Goal: Find specific page/section: Find specific page/section

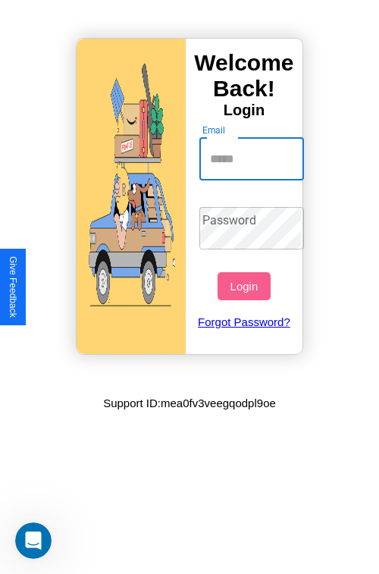
click at [253, 159] on input "Email" at bounding box center [252, 159] width 105 height 42
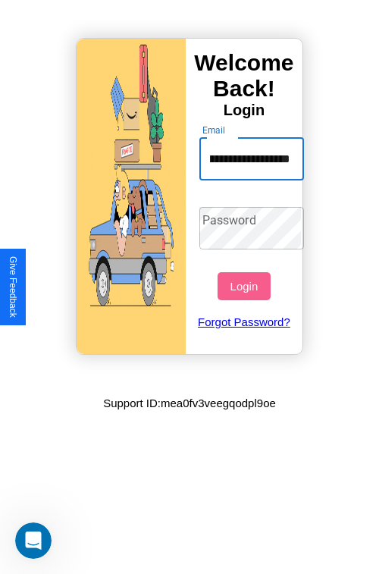
scroll to position [0, 80]
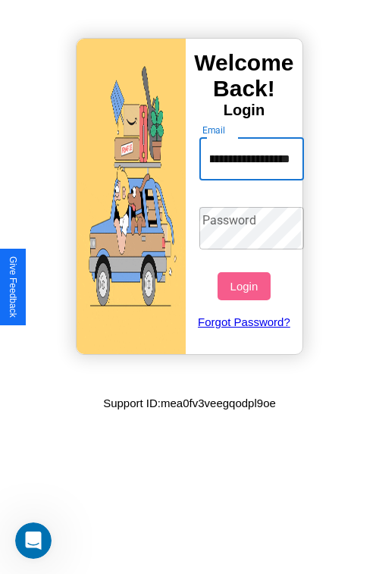
type input "**********"
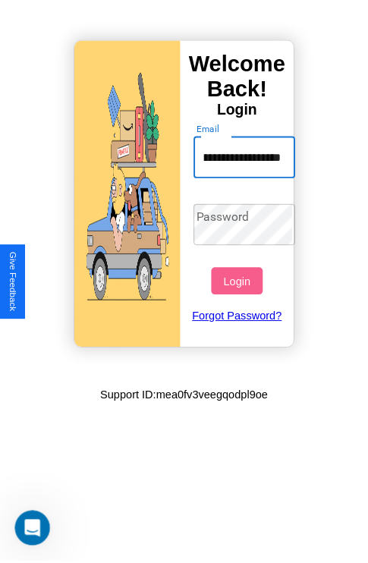
scroll to position [0, 0]
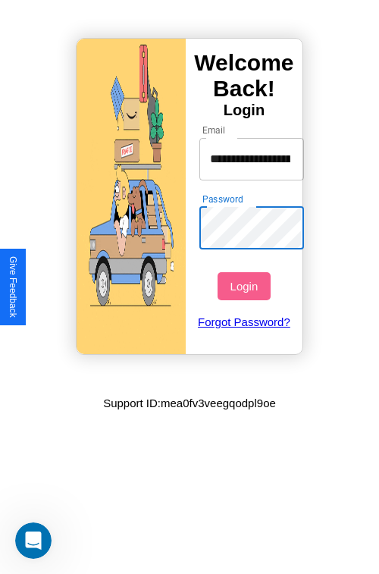
click at [246, 286] on button "Login" at bounding box center [244, 286] width 52 height 28
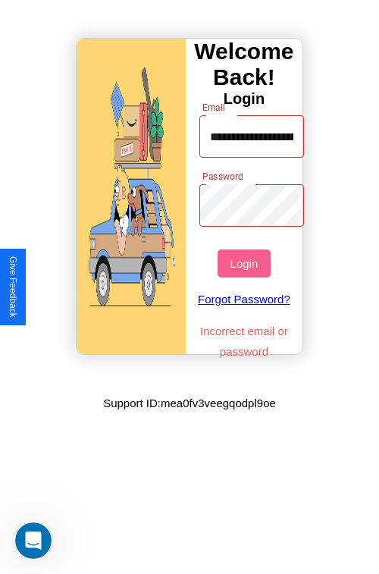
click at [246, 263] on button "Login" at bounding box center [244, 264] width 52 height 28
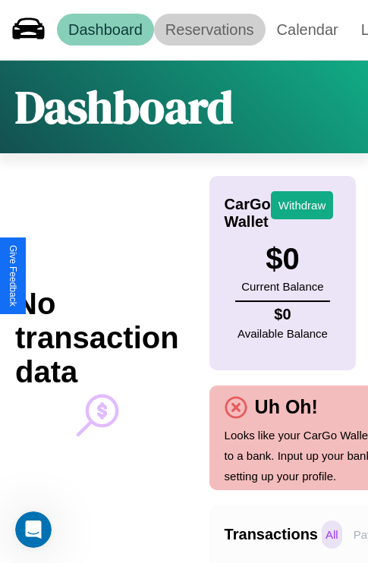
click at [209, 30] on link "Reservations" at bounding box center [210, 30] width 112 height 32
